Goal: Navigation & Orientation: Find specific page/section

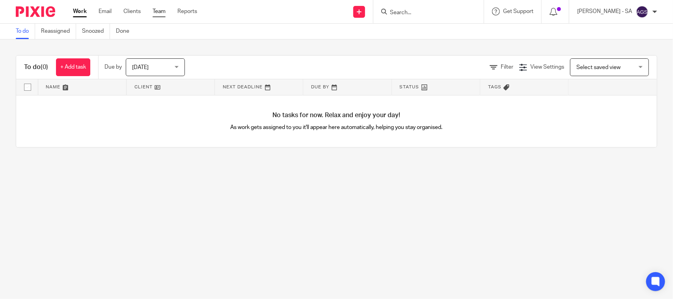
click at [158, 11] on link "Team" at bounding box center [158, 11] width 13 height 8
